Goal: Information Seeking & Learning: Learn about a topic

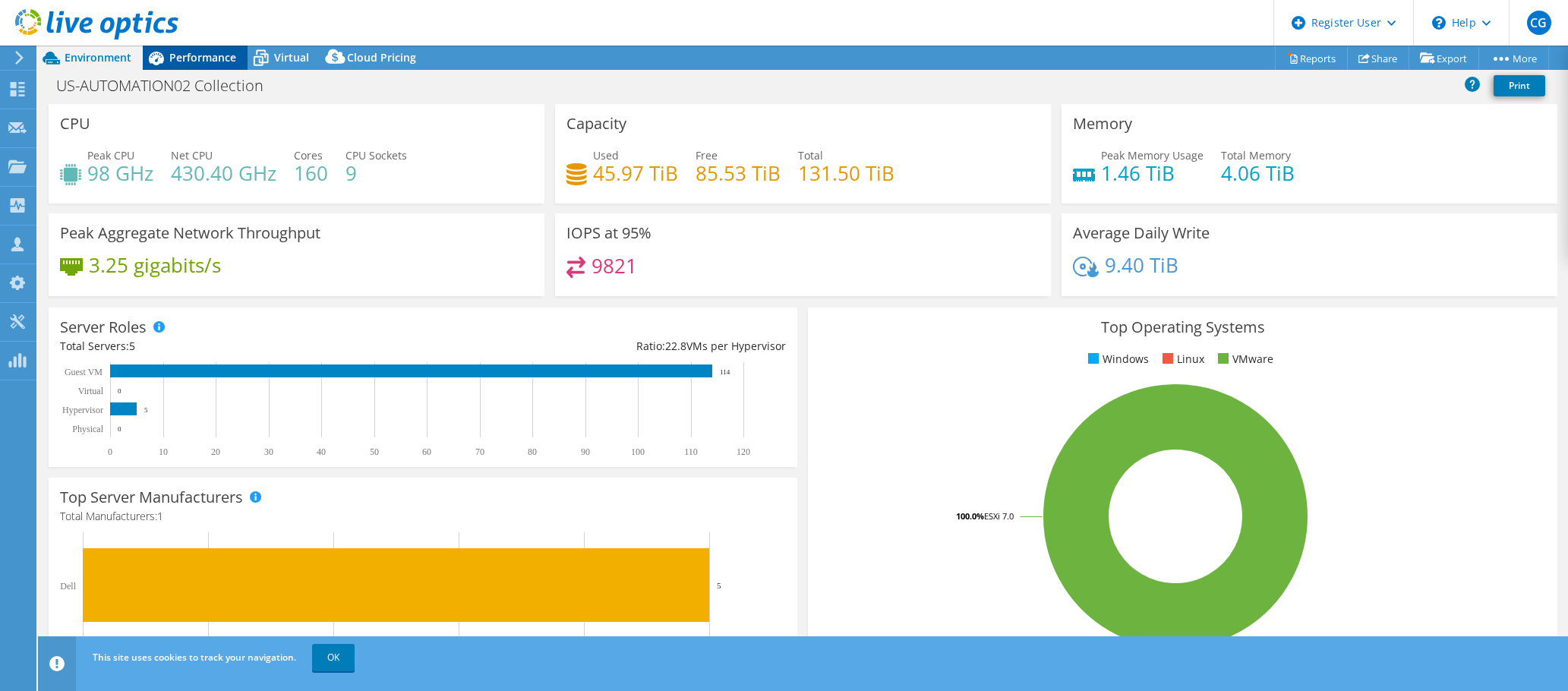
click at [205, 53] on span "Performance" at bounding box center [203, 57] width 67 height 15
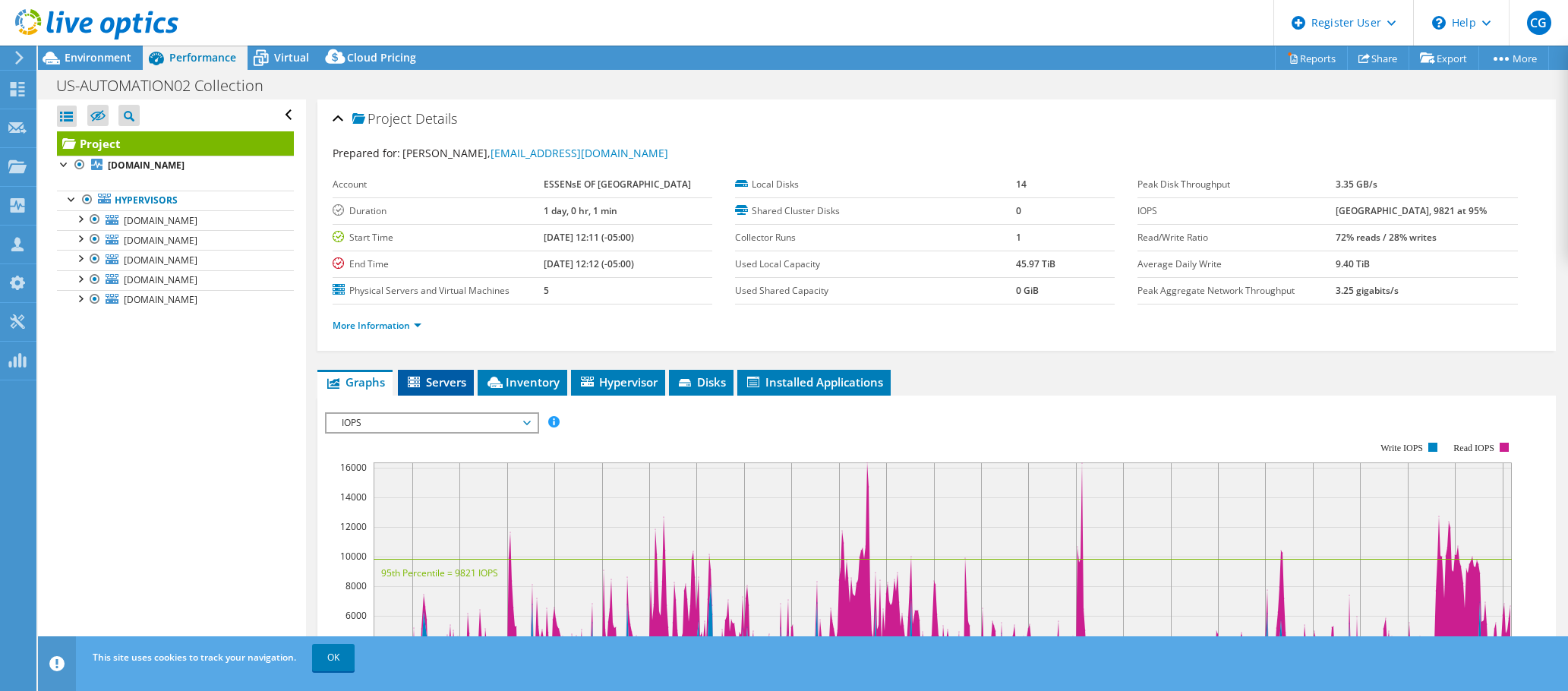
click at [439, 387] on span "Servers" at bounding box center [435, 382] width 60 height 15
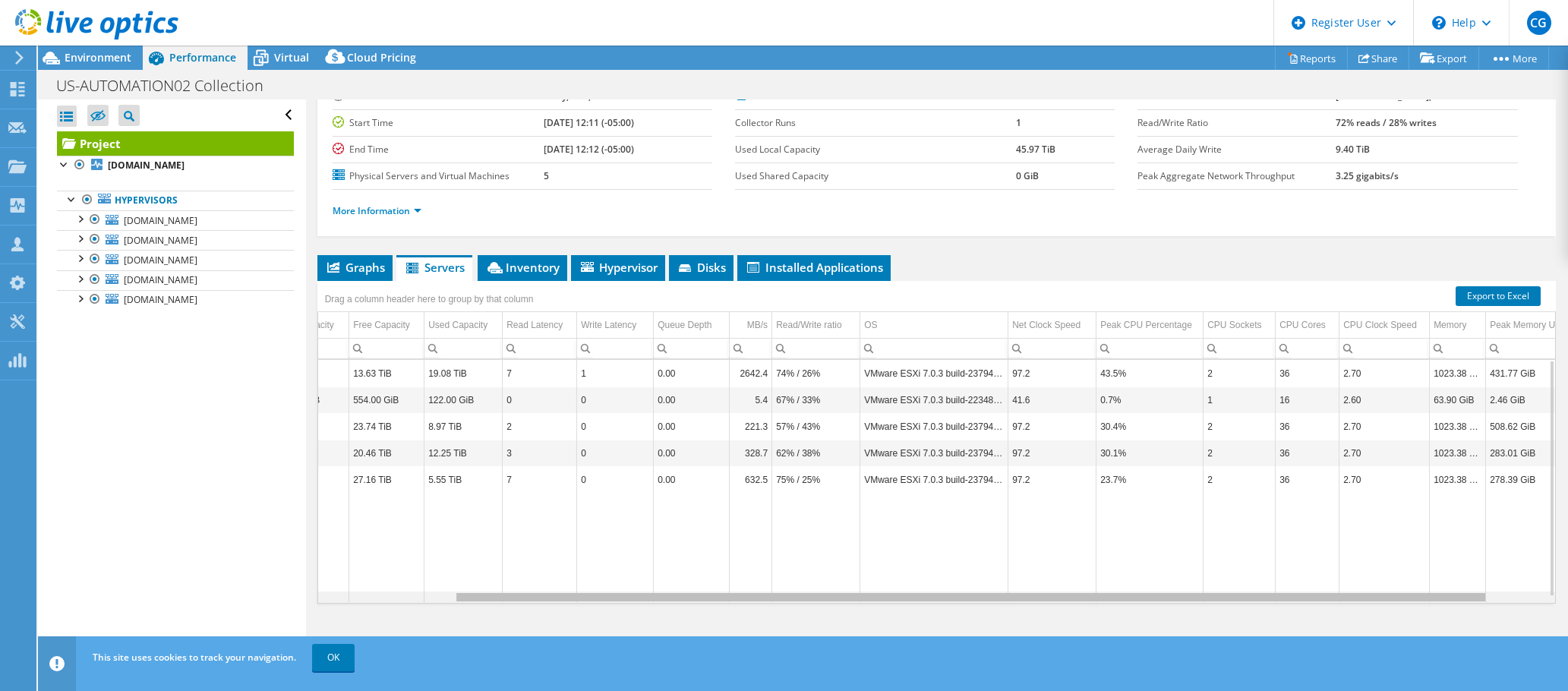
scroll to position [0, 230]
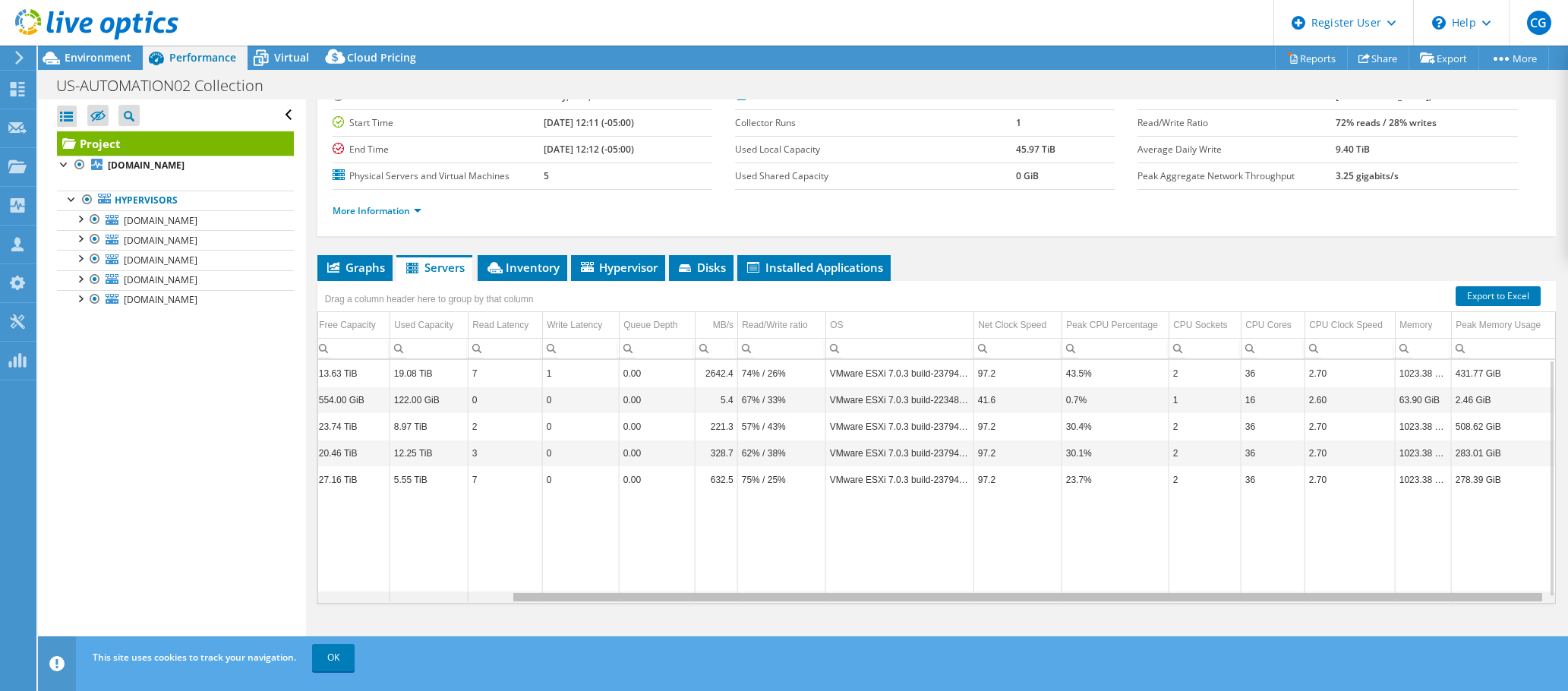
drag, startPoint x: 449, startPoint y: 597, endPoint x: 740, endPoint y: 598, distance: 291.0
click at [740, 598] on body "CG Dell User [PERSON_NAME] [PERSON_NAME][EMAIL_ADDRESS][PERSON_NAME][DOMAIN_NAM…" at bounding box center [784, 346] width 1568 height 691
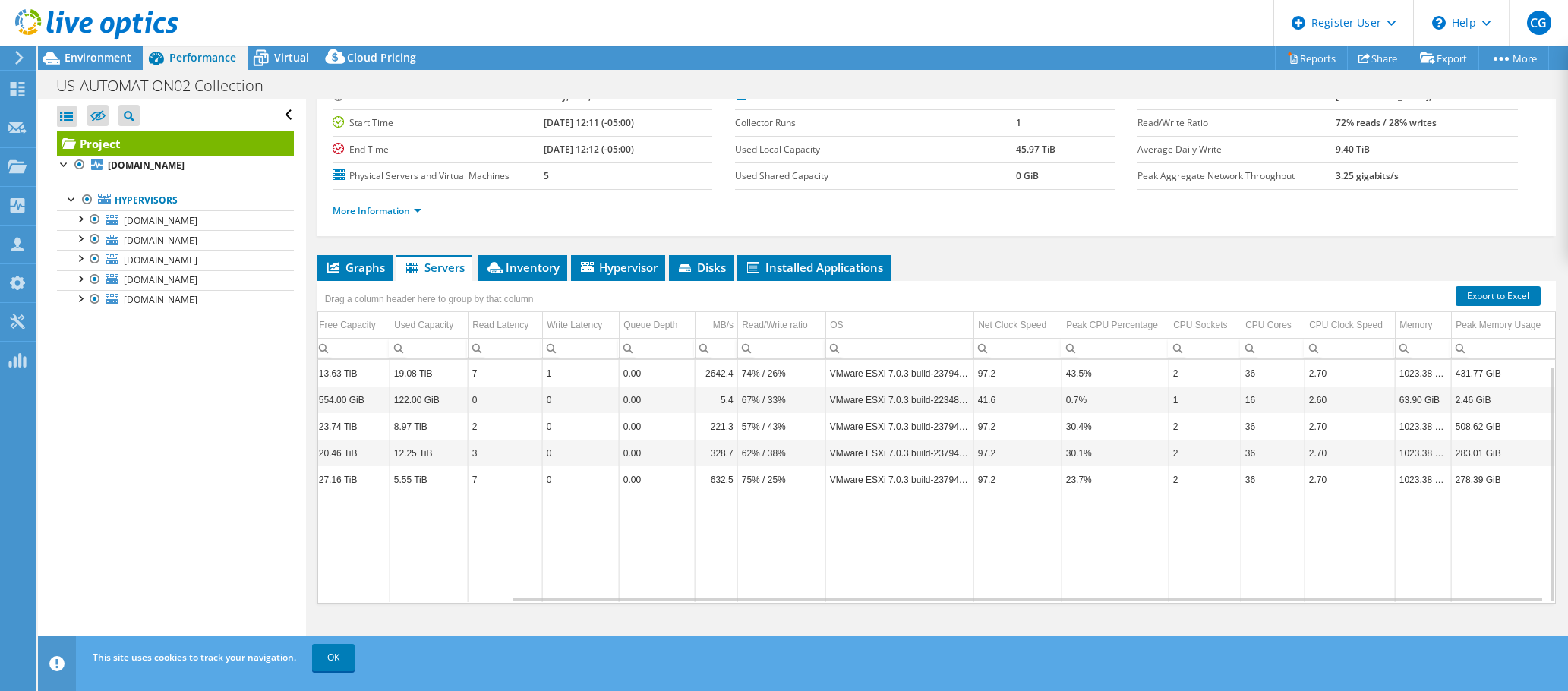
scroll to position [6, 230]
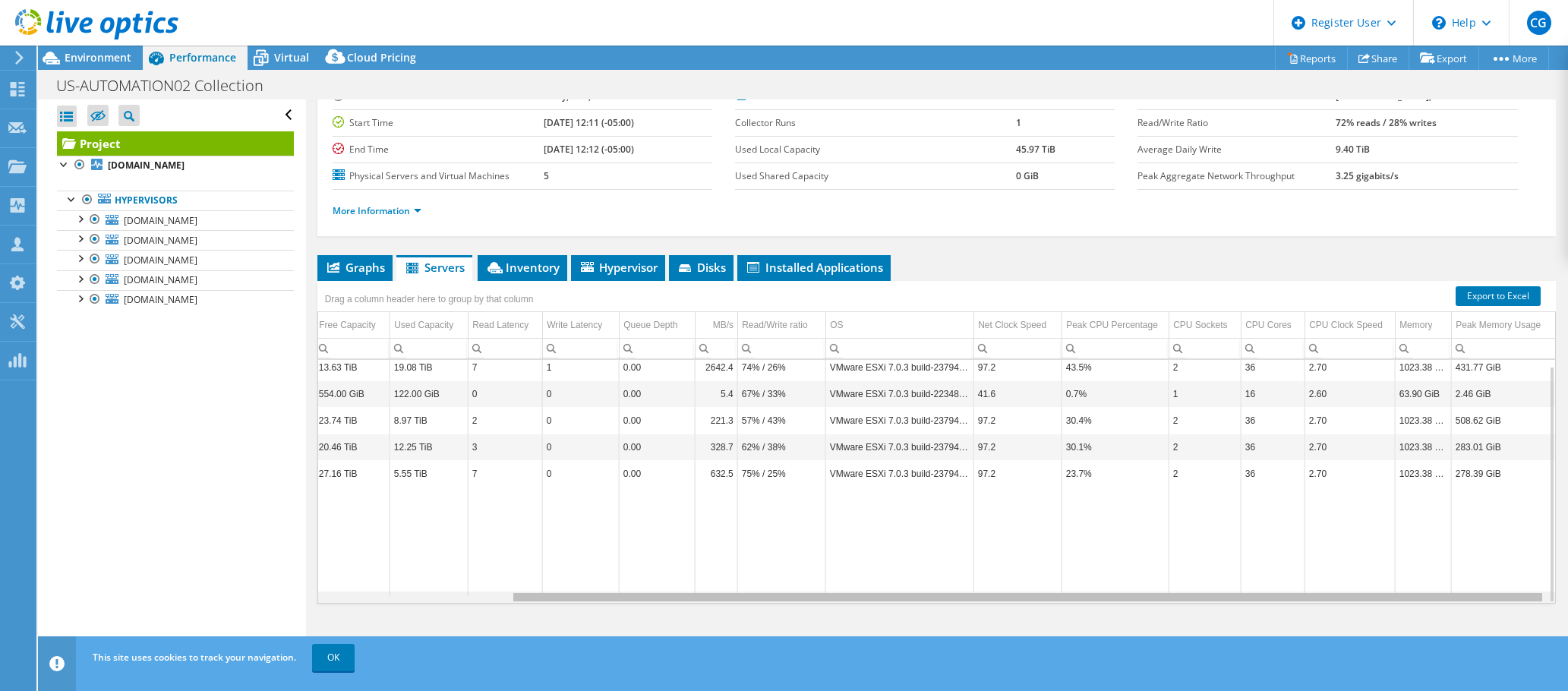
drag, startPoint x: 1028, startPoint y: 598, endPoint x: 1128, endPoint y: 603, distance: 100.1
click at [1128, 603] on body "CG Dell User [PERSON_NAME] [PERSON_NAME][EMAIL_ADDRESS][PERSON_NAME][DOMAIN_NAM…" at bounding box center [784, 346] width 1568 height 691
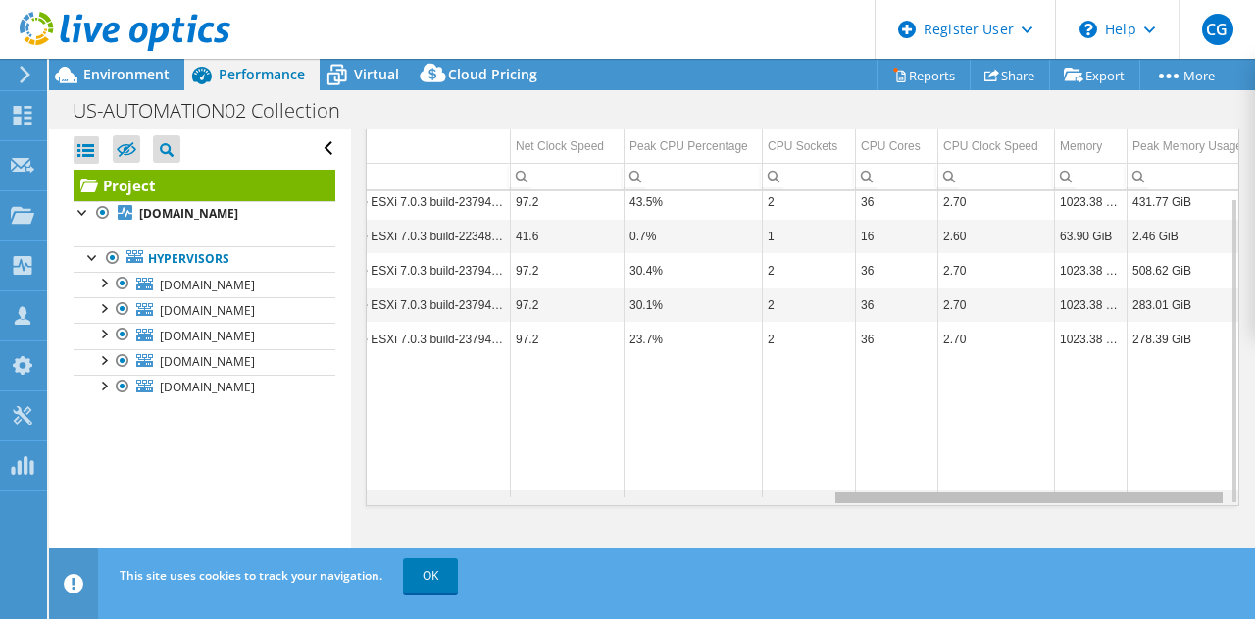
scroll to position [0, 1021]
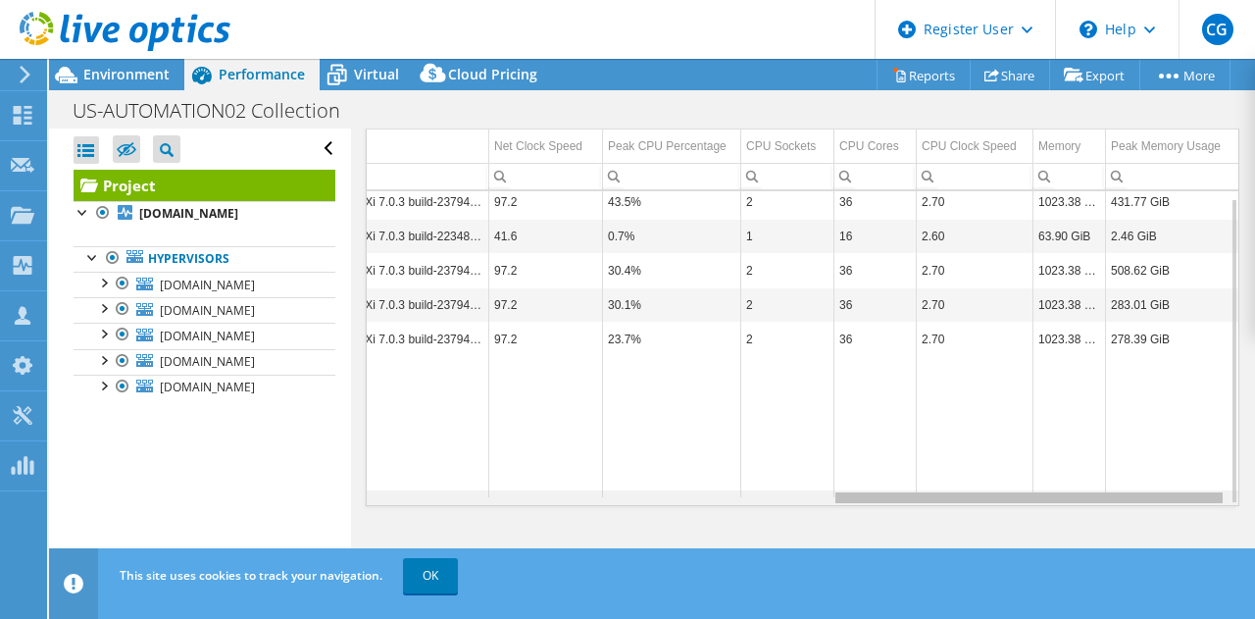
drag, startPoint x: 714, startPoint y: 498, endPoint x: 1097, endPoint y: 514, distance: 383.6
click at [1097, 514] on body "CG Dell User [PERSON_NAME] [PERSON_NAME][EMAIL_ADDRESS][PERSON_NAME][DOMAIN_NAM…" at bounding box center [627, 309] width 1255 height 619
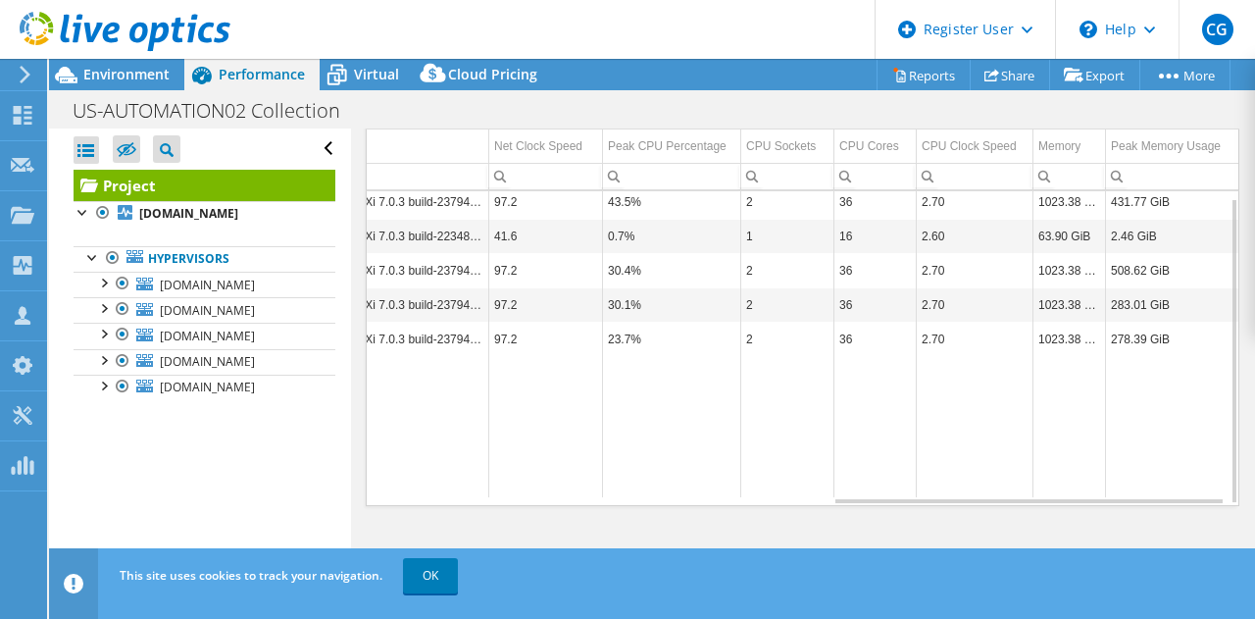
click at [464, 24] on header "CG Dell User [PERSON_NAME] [PERSON_NAME][EMAIL_ADDRESS][PERSON_NAME][DOMAIN_NAM…" at bounding box center [627, 29] width 1255 height 59
click at [262, 457] on div "Open All Close All Hide Excluded Nodes Project Tree Filter" at bounding box center [199, 354] width 301 height 452
click at [143, 477] on div "Open All Close All Hide Excluded Nodes Project Tree Filter" at bounding box center [199, 354] width 301 height 452
